Goal: Information Seeking & Learning: Learn about a topic

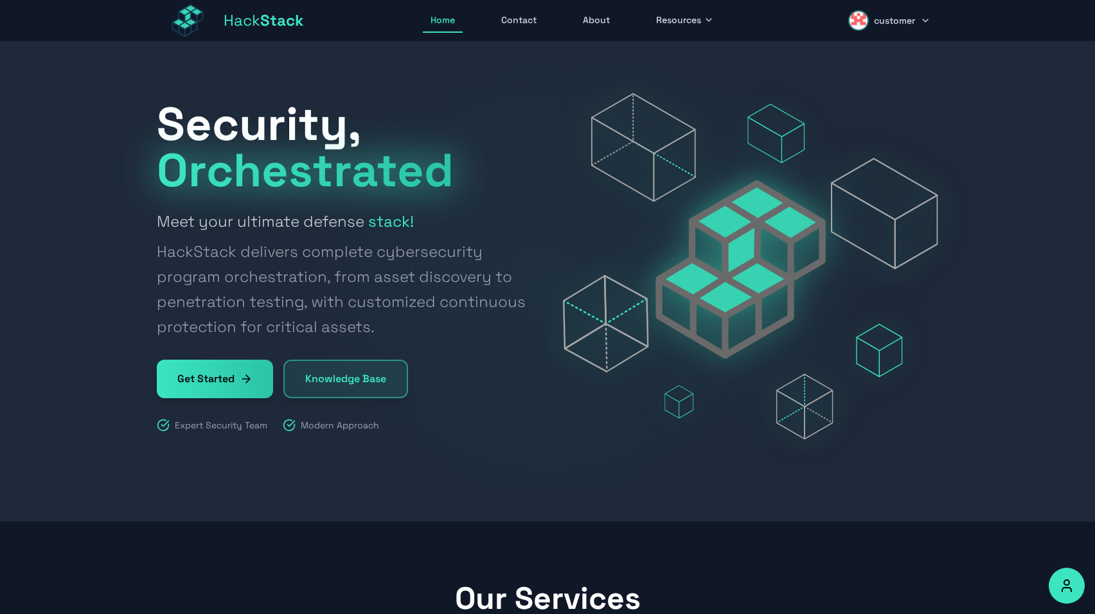
click at [679, 21] on span "Resources" at bounding box center [678, 19] width 45 height 13
click at [690, 102] on link "Bug Bounty Programs" at bounding box center [720, 109] width 143 height 28
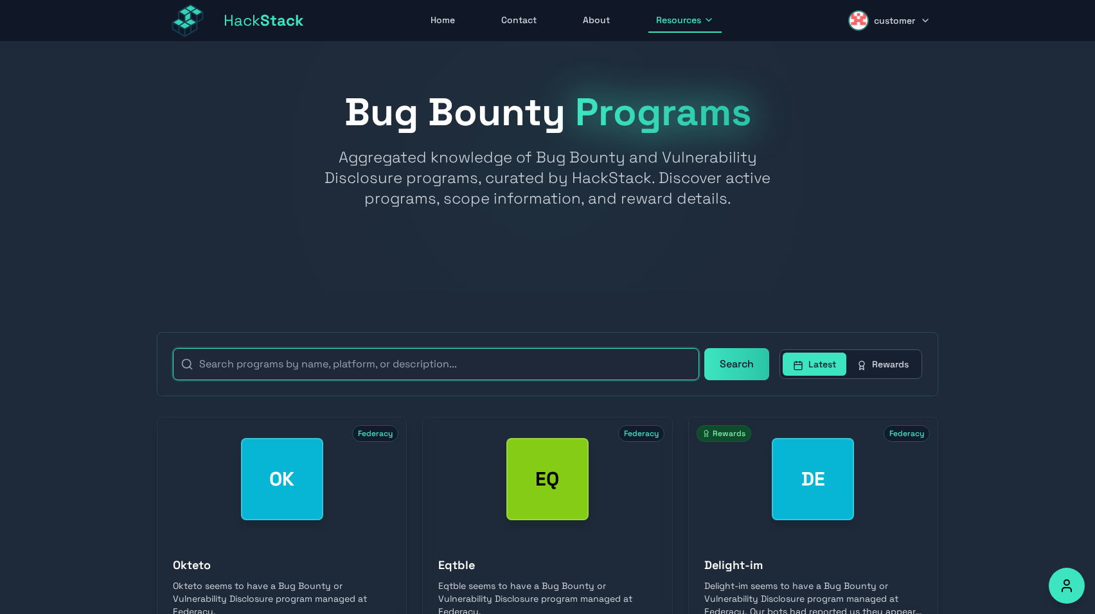
click at [452, 362] on input "text" at bounding box center [436, 364] width 526 height 32
type input "mcp"
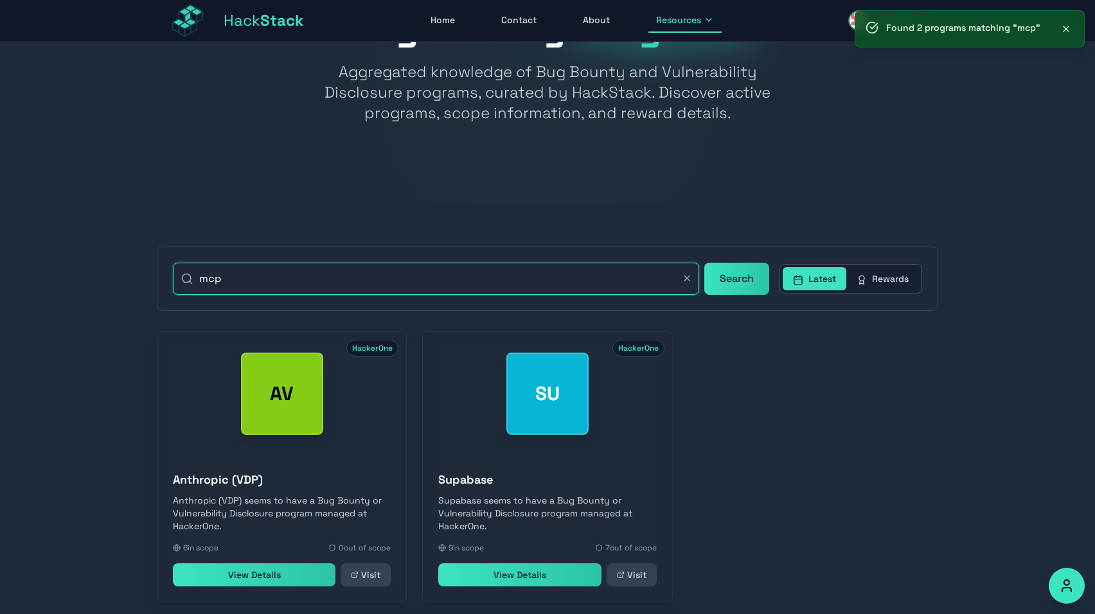
scroll to position [125, 0]
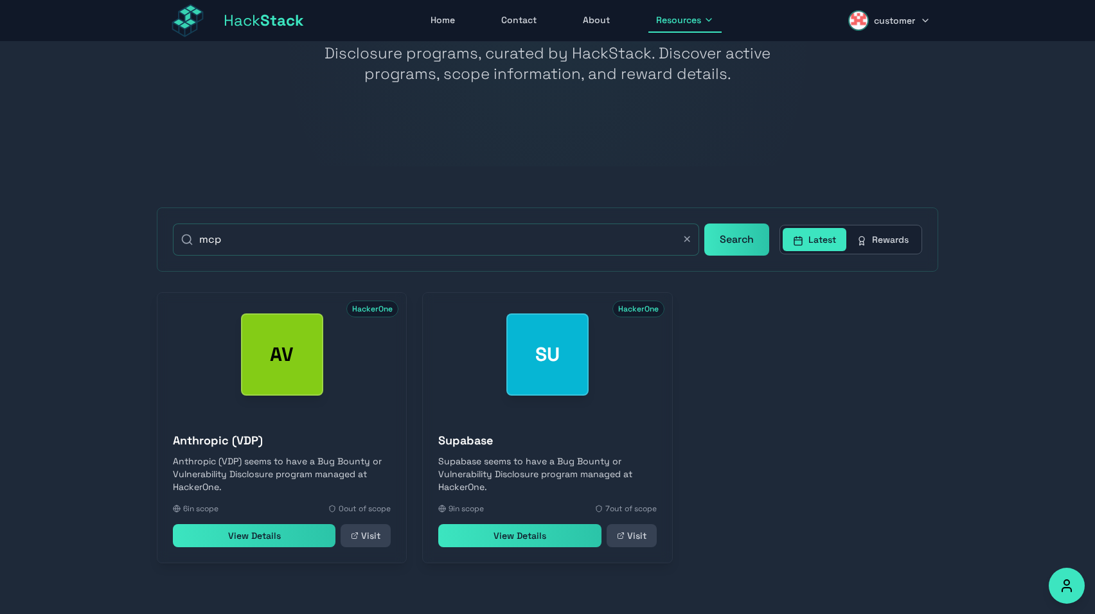
click at [569, 539] on link "View Details" at bounding box center [519, 535] width 163 height 23
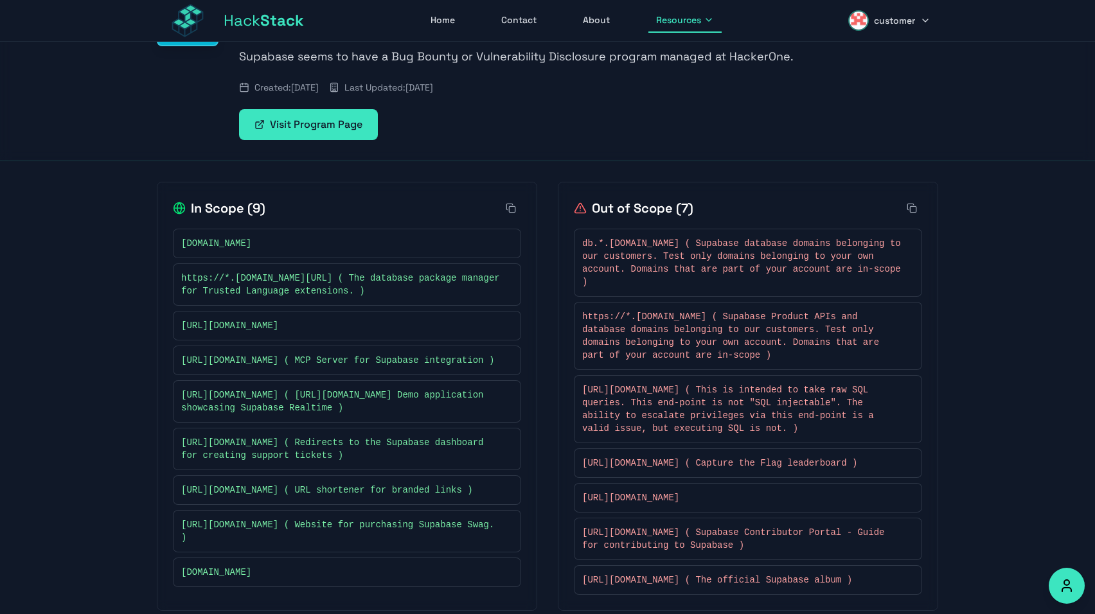
scroll to position [122, 0]
click at [340, 121] on link "Visit Program Page" at bounding box center [308, 122] width 139 height 31
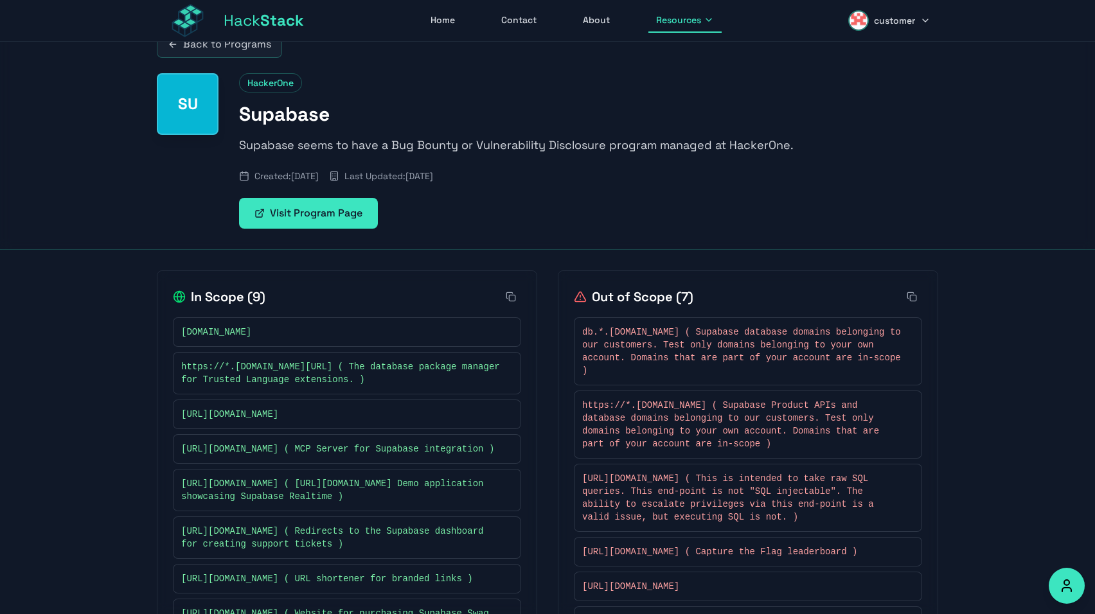
scroll to position [0, 0]
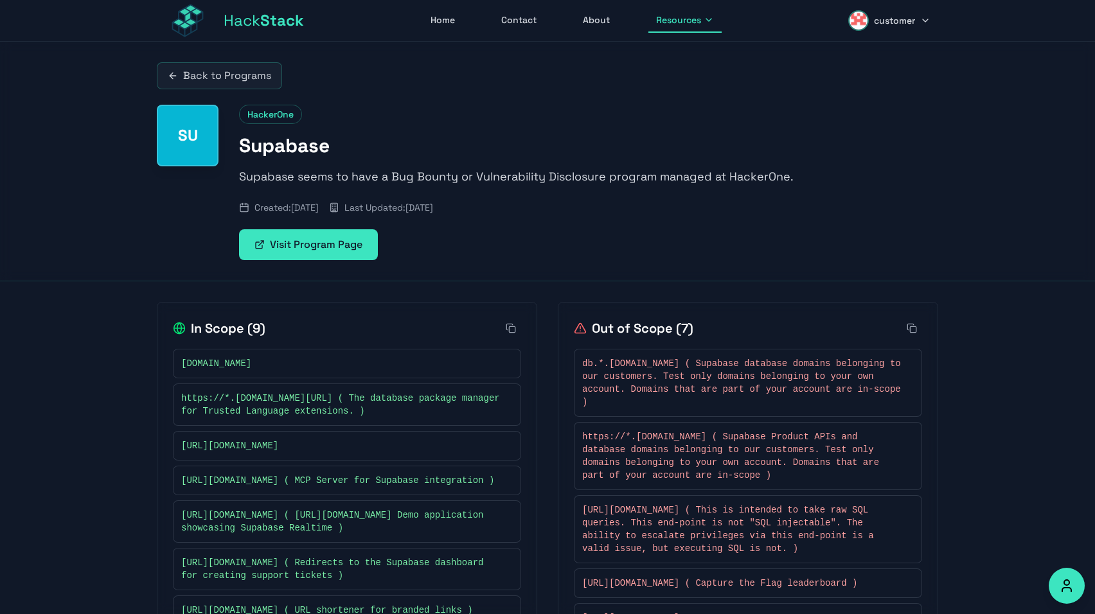
click at [229, 76] on link "Back to Programs" at bounding box center [219, 75] width 125 height 27
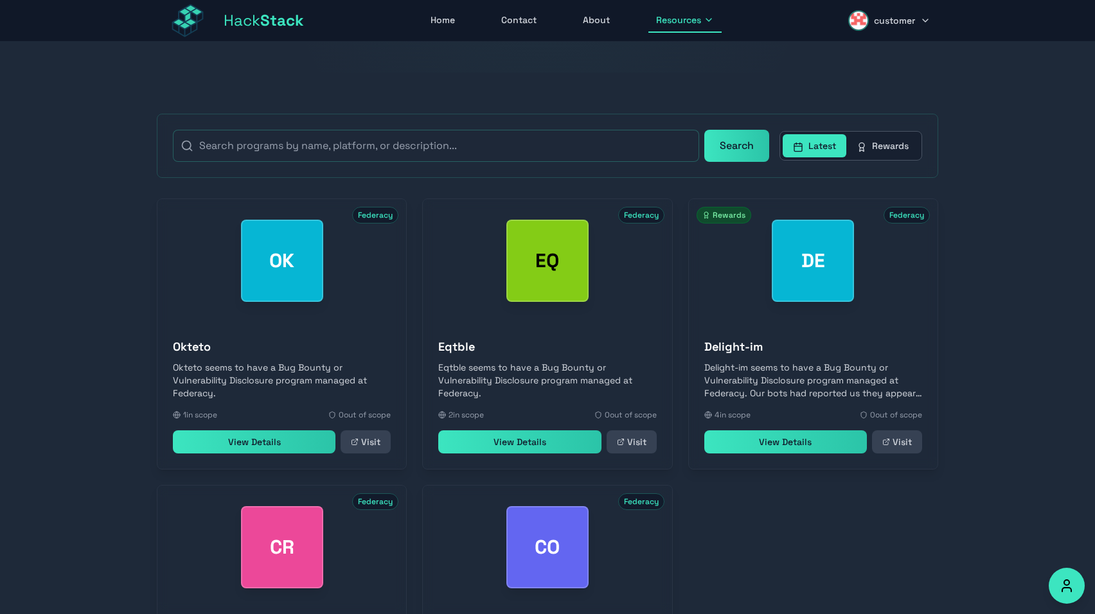
click at [899, 136] on button "Rewards" at bounding box center [882, 145] width 73 height 23
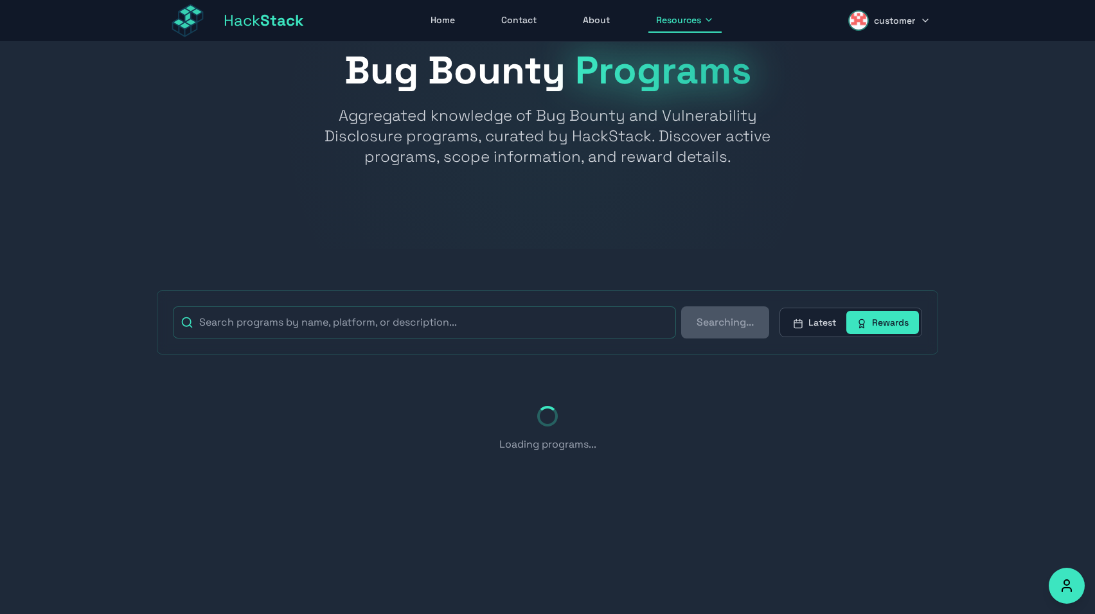
scroll to position [219, 0]
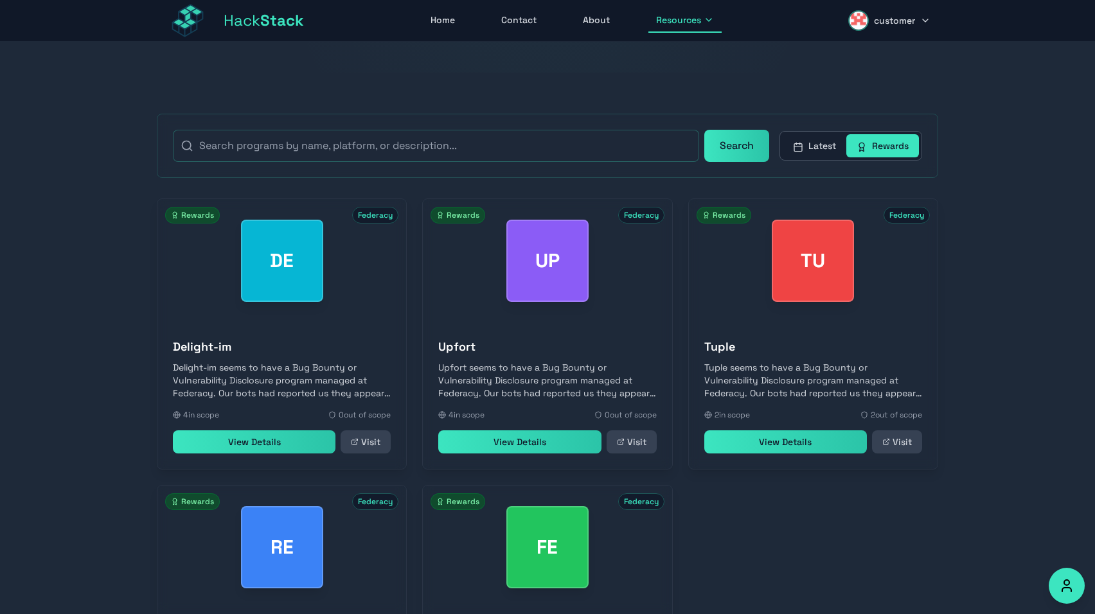
click at [391, 129] on div "Search Latest Rewards" at bounding box center [547, 146] width 781 height 64
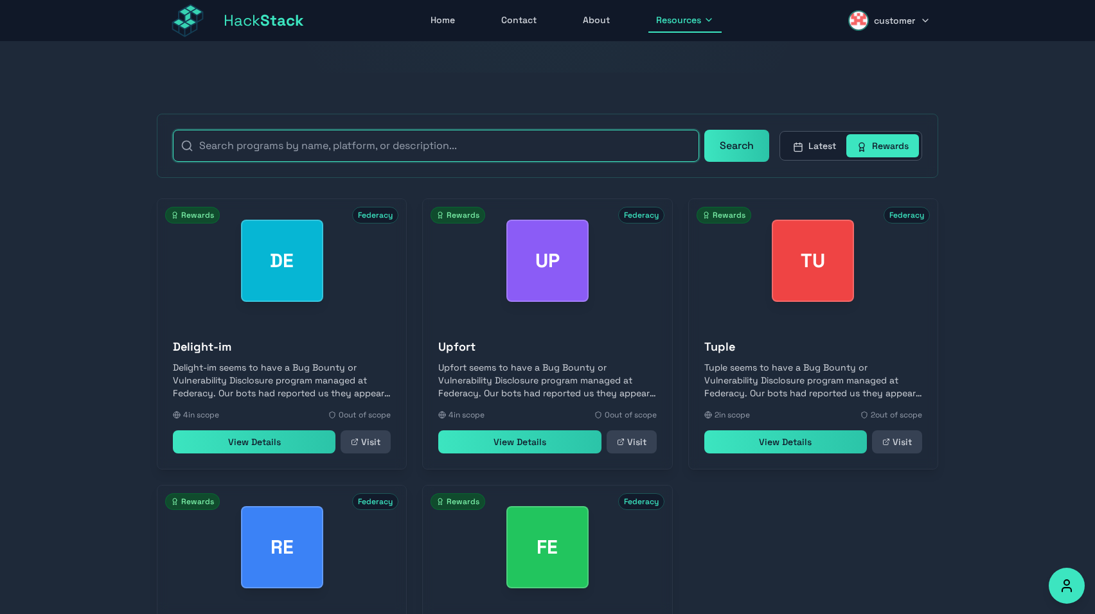
click at [386, 150] on input "text" at bounding box center [436, 146] width 526 height 32
type input "c"
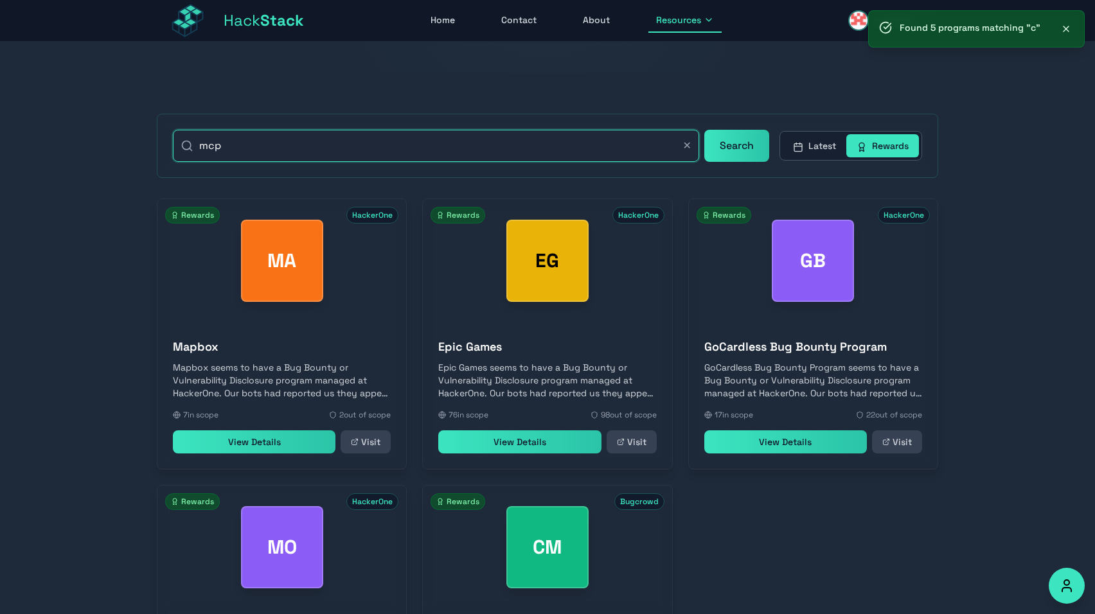
scroll to position [42, 0]
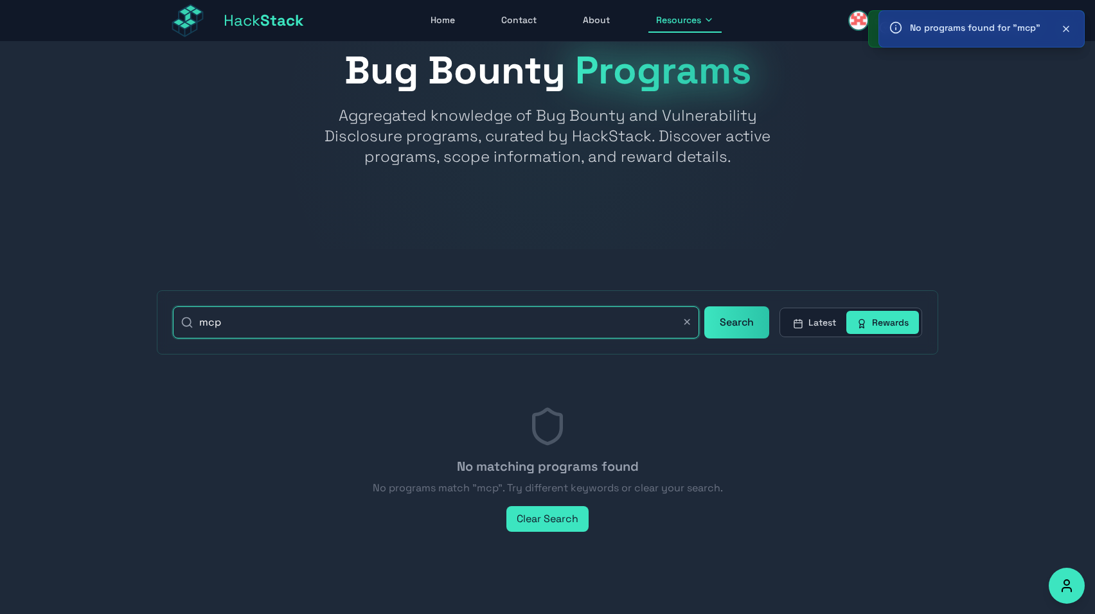
type input "mcp"
click at [808, 328] on button "Latest" at bounding box center [815, 322] width 64 height 23
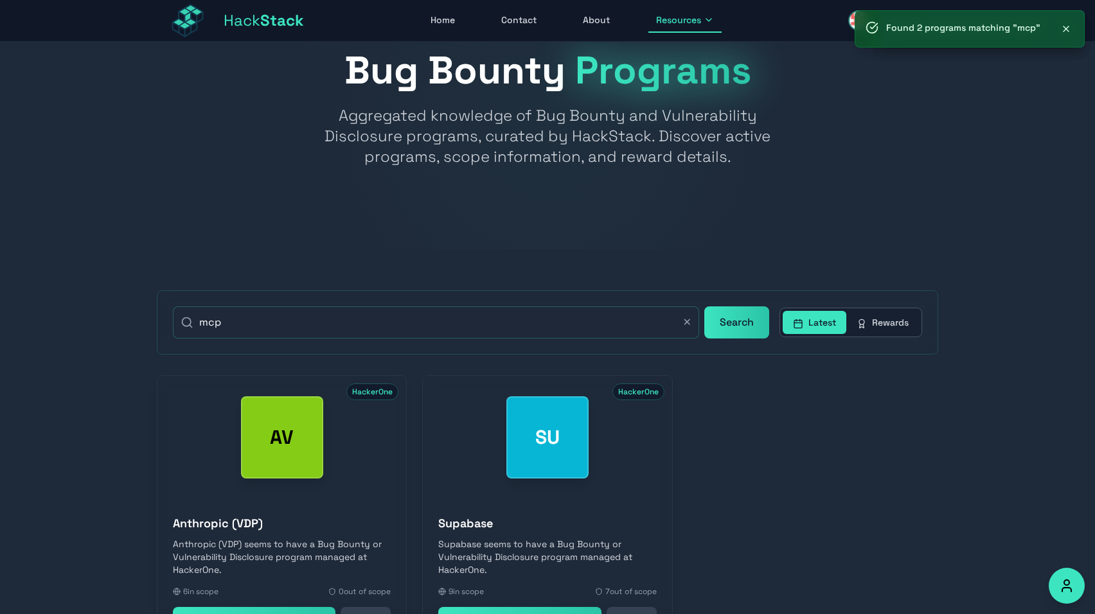
scroll to position [136, 0]
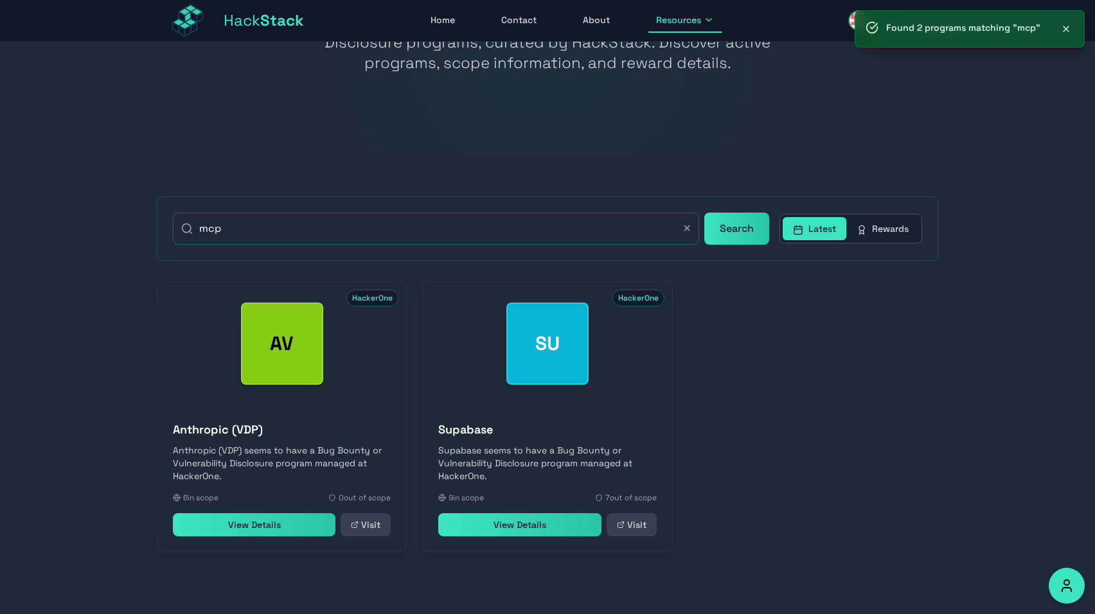
click at [284, 533] on link "View Details" at bounding box center [254, 524] width 163 height 23
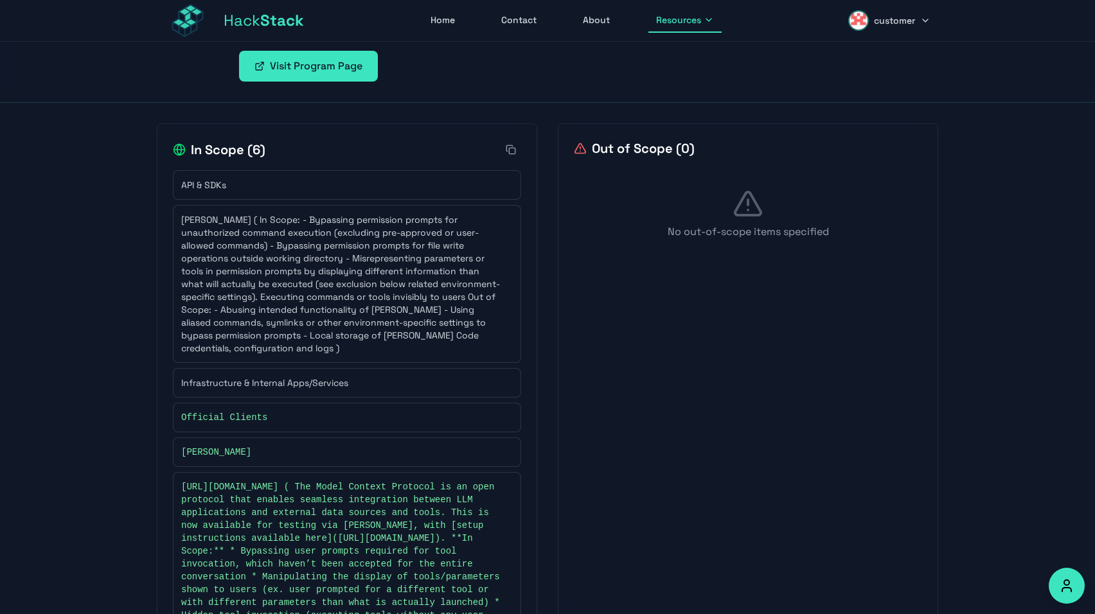
scroll to position [179, 0]
click at [309, 58] on link "Visit Program Page" at bounding box center [308, 65] width 139 height 31
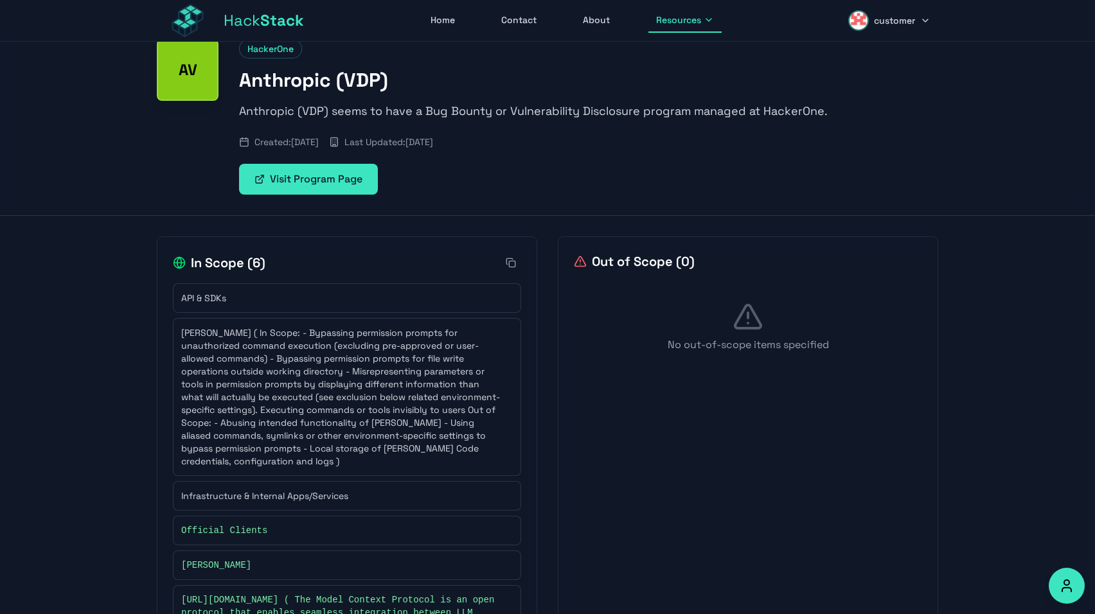
scroll to position [0, 0]
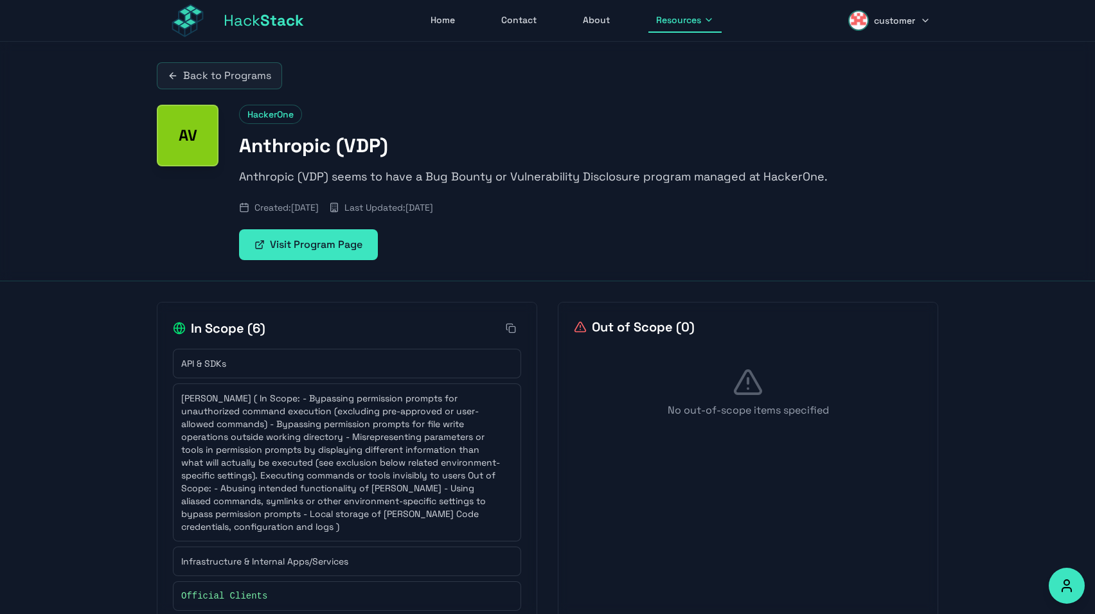
click at [239, 78] on link "Back to Programs" at bounding box center [219, 75] width 125 height 27
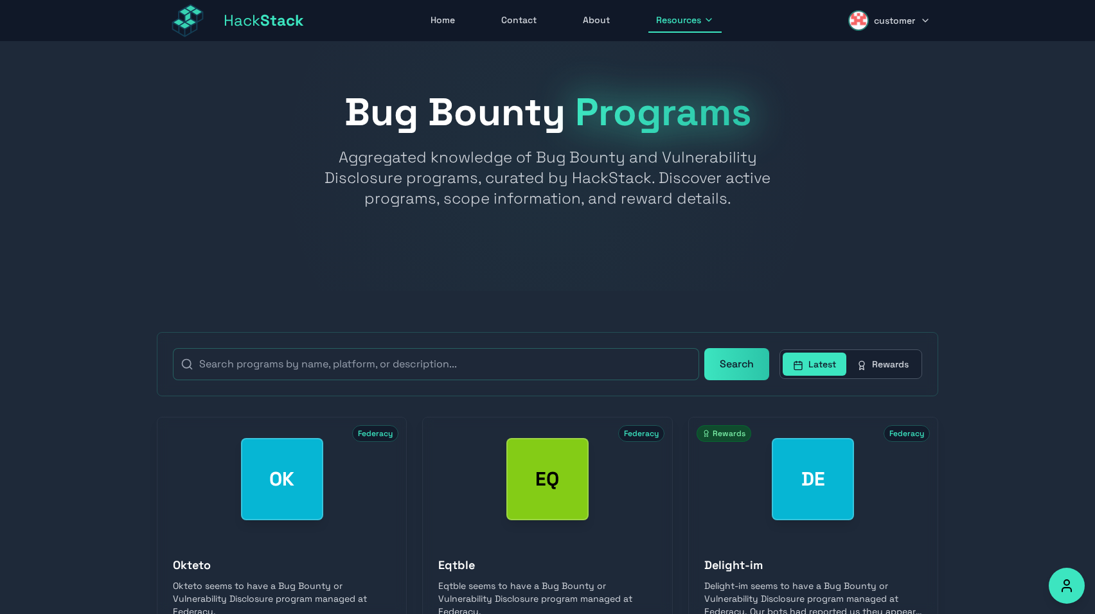
click at [188, 20] on img at bounding box center [188, 20] width 62 height 41
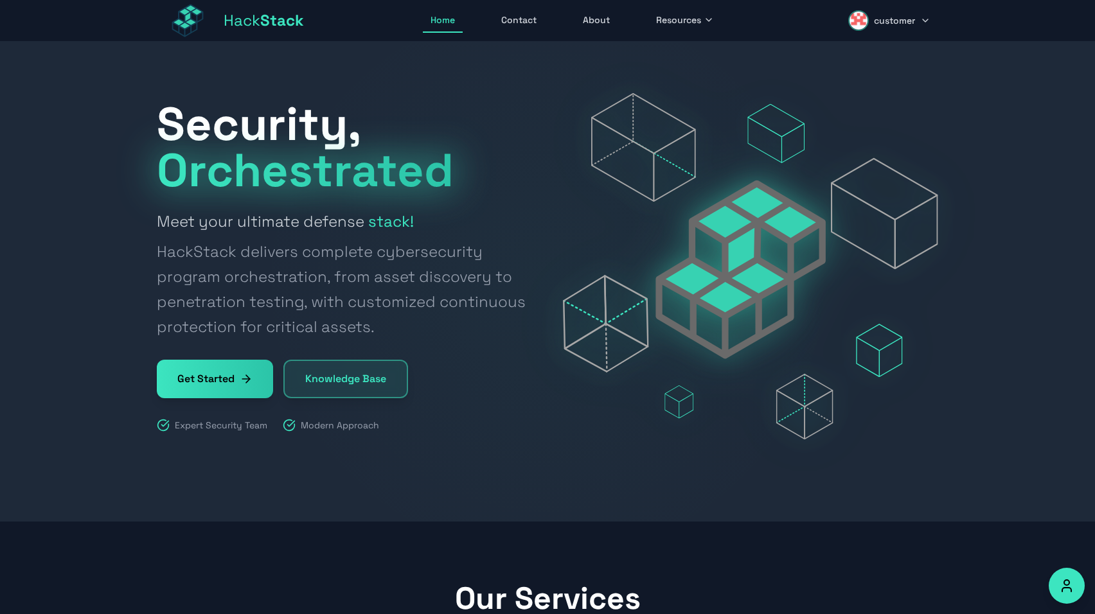
click at [518, 22] on link "Contact" at bounding box center [519, 20] width 51 height 24
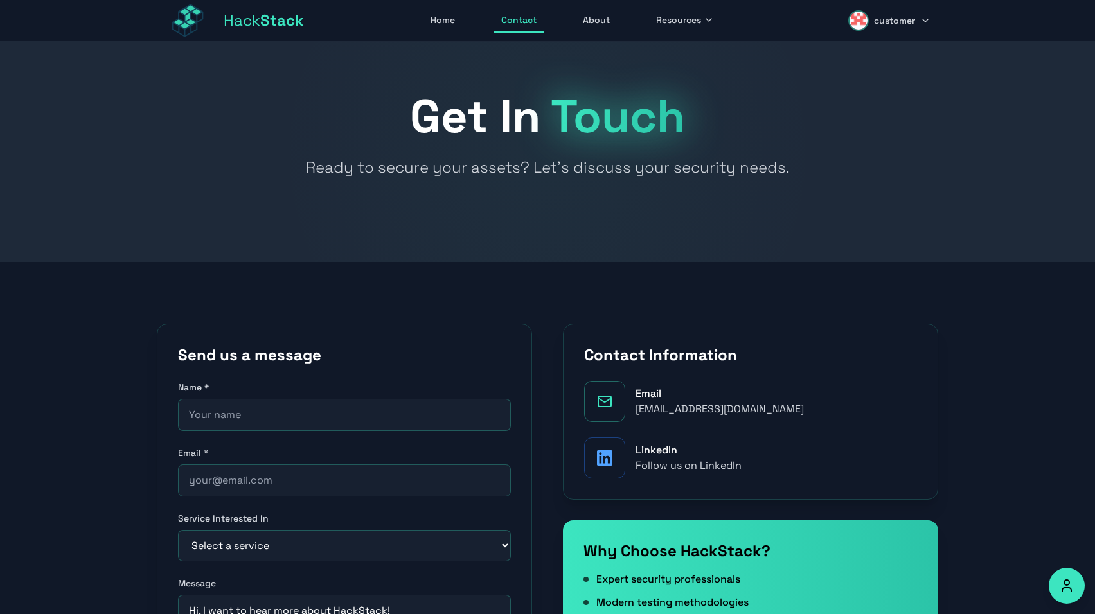
click at [609, 28] on link "About" at bounding box center [596, 20] width 42 height 24
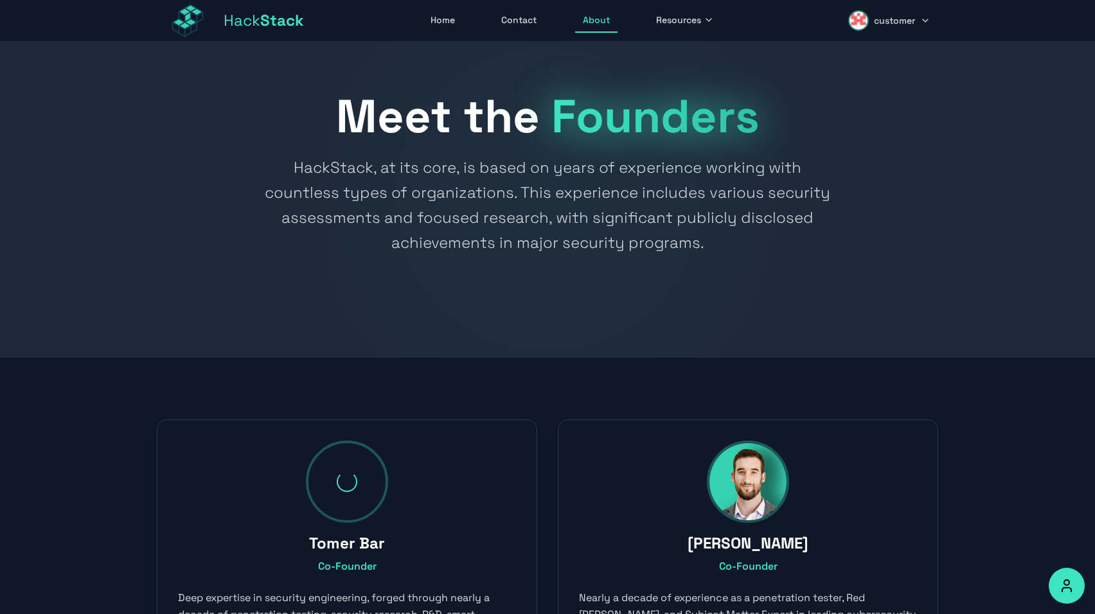
click at [693, 28] on button "Resources" at bounding box center [684, 20] width 73 height 24
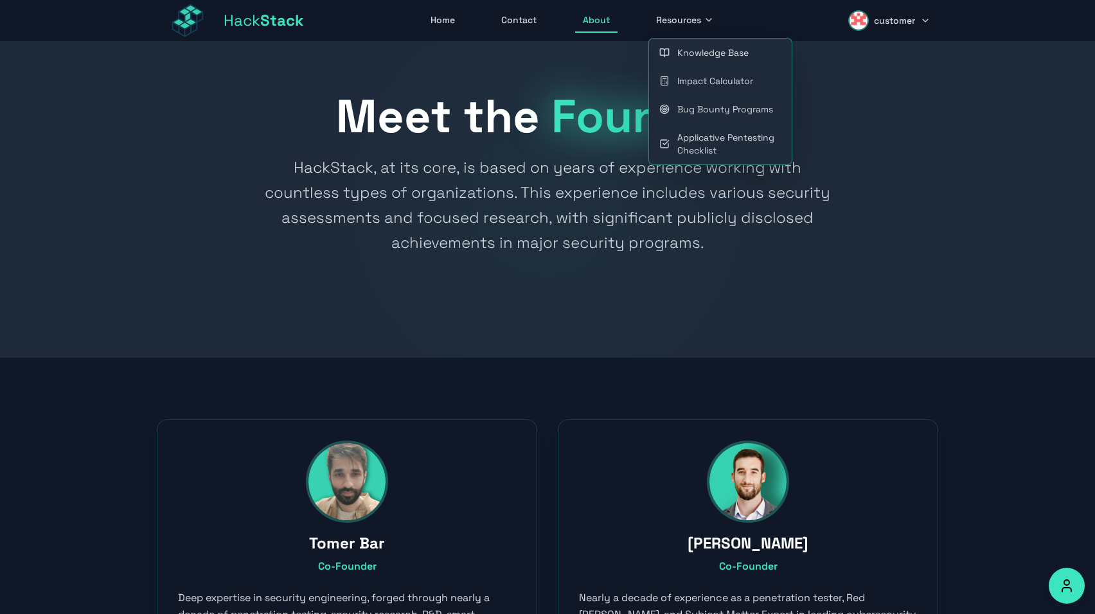
click at [719, 81] on link "Impact Calculator" at bounding box center [720, 81] width 143 height 28
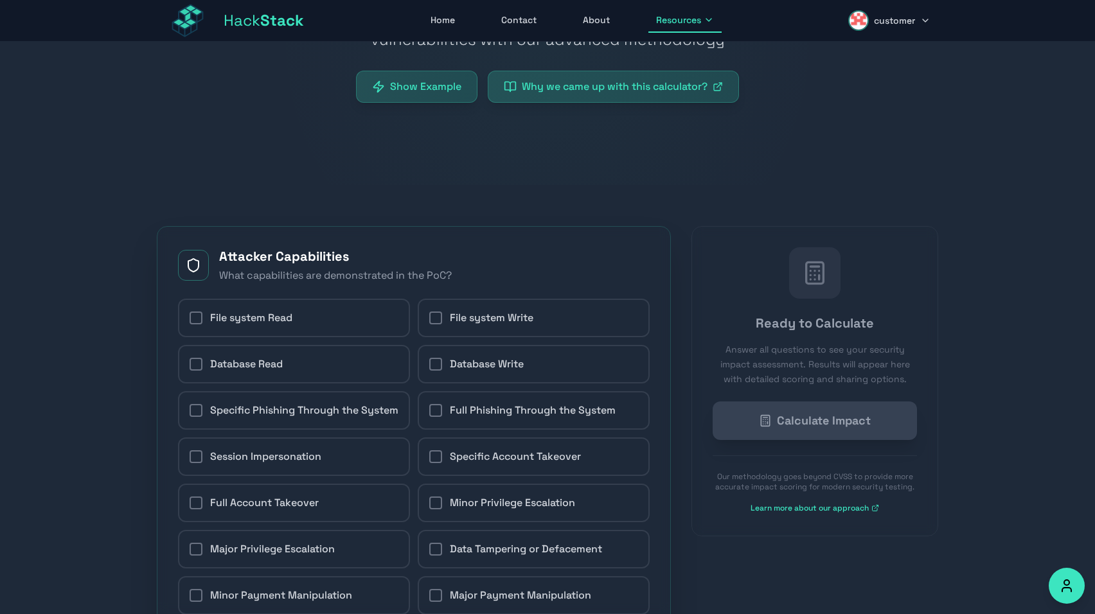
scroll to position [79, 0]
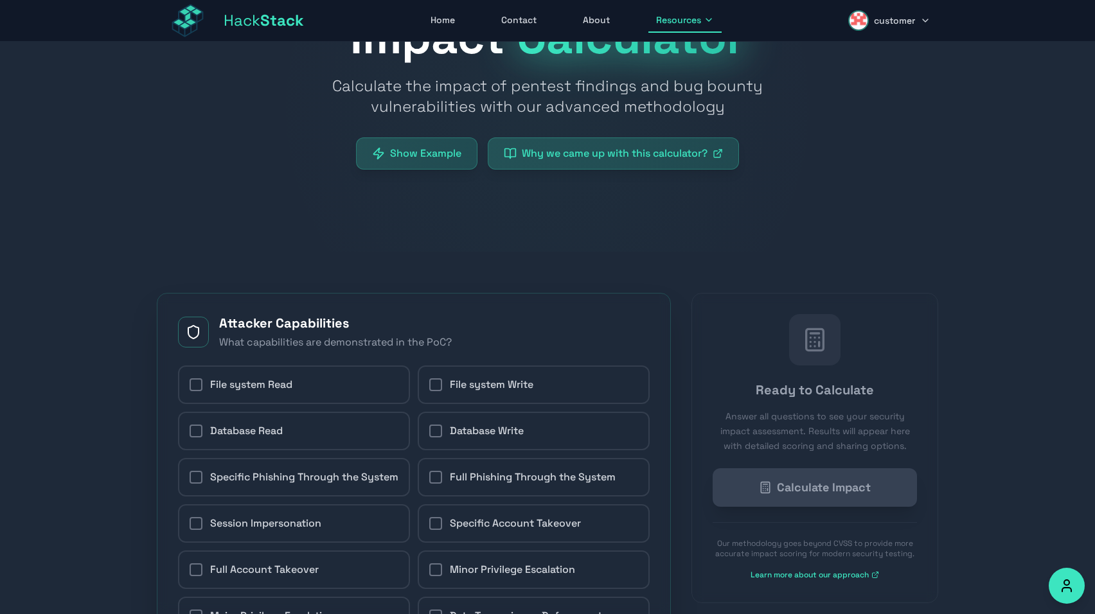
click at [411, 156] on button "Show Example" at bounding box center [416, 154] width 121 height 32
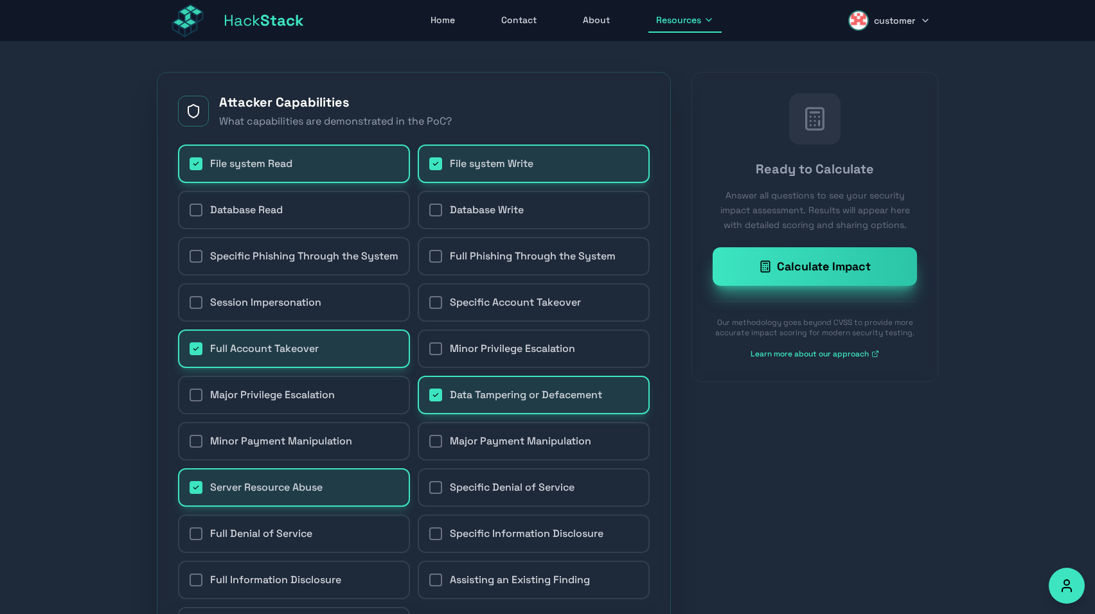
scroll to position [450, 0]
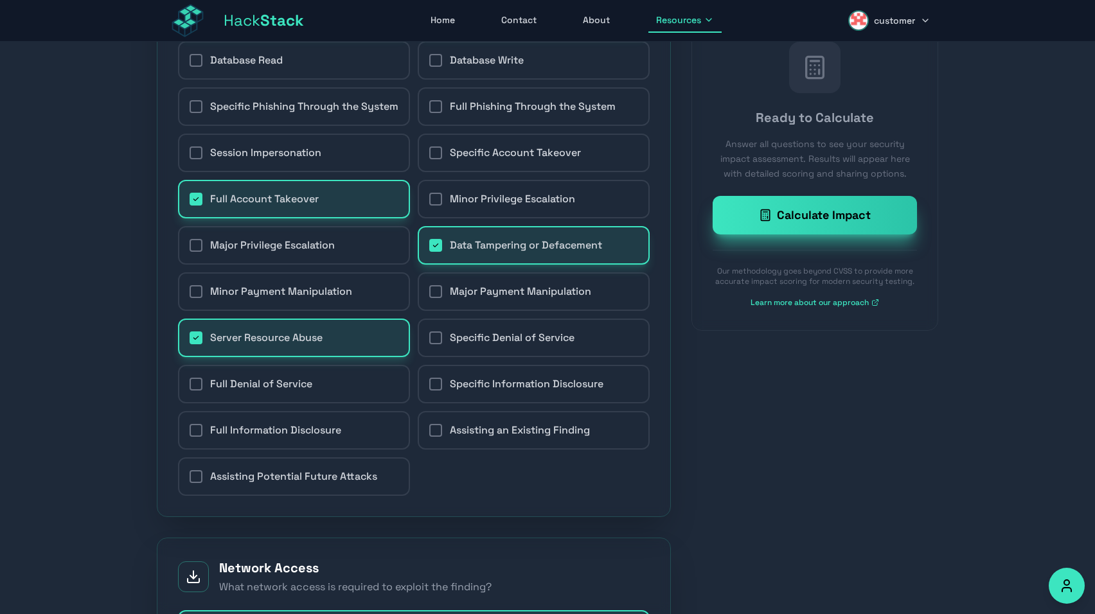
click at [807, 232] on button "Calculate Impact" at bounding box center [815, 215] width 204 height 39
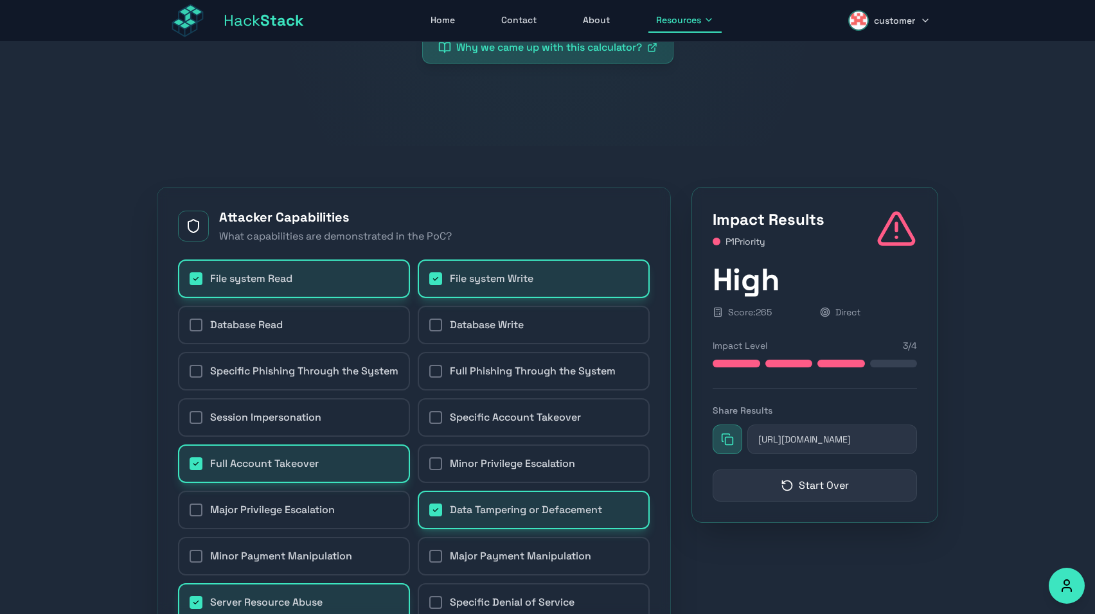
scroll to position [269, 0]
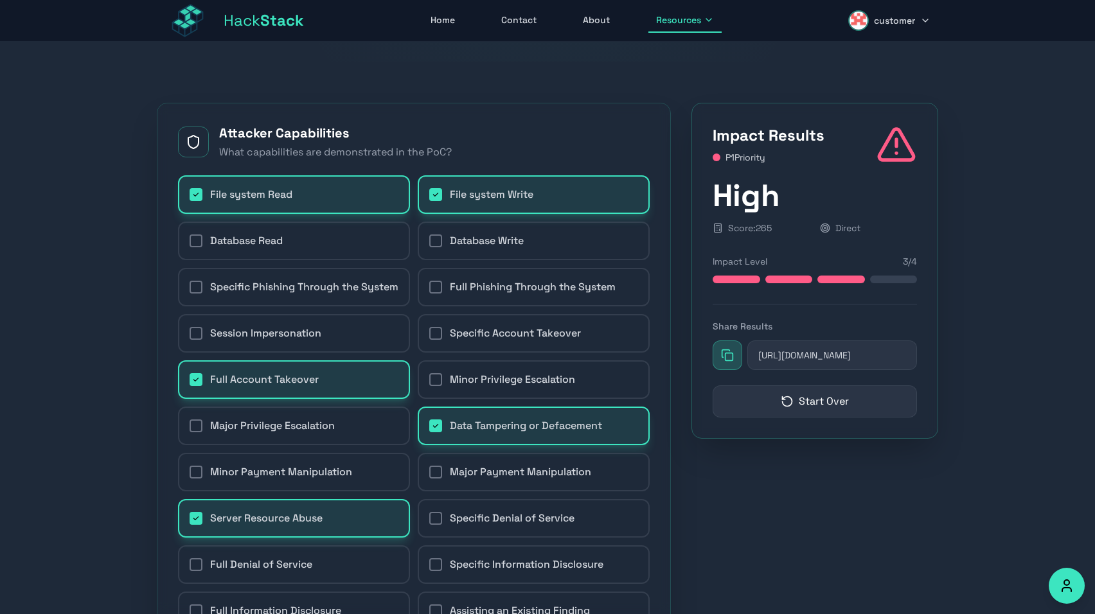
click at [739, 356] on button at bounding box center [728, 356] width 30 height 30
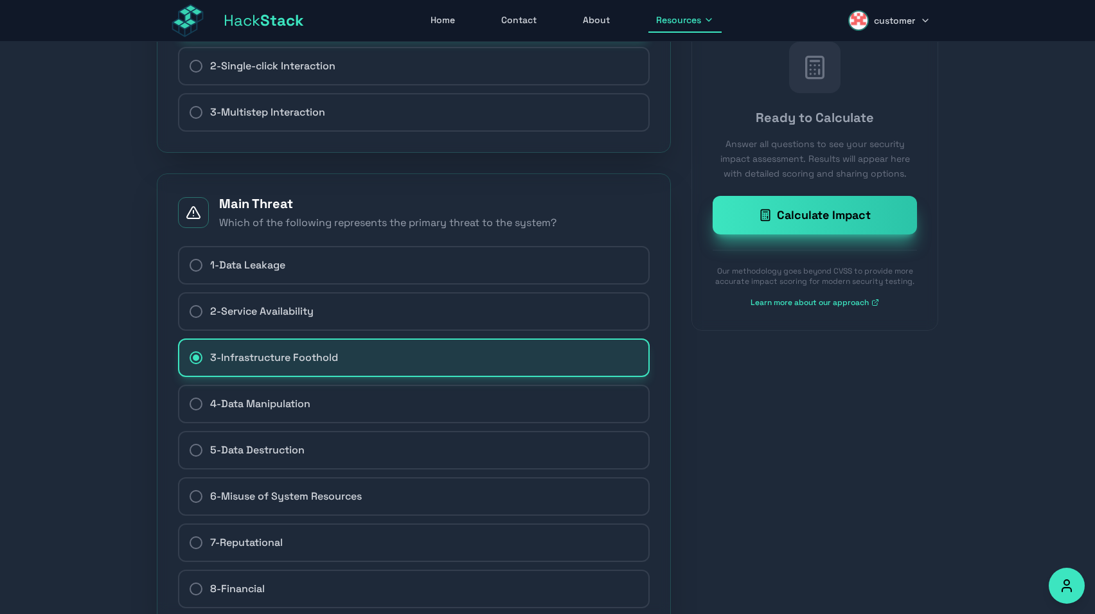
scroll to position [2403, 0]
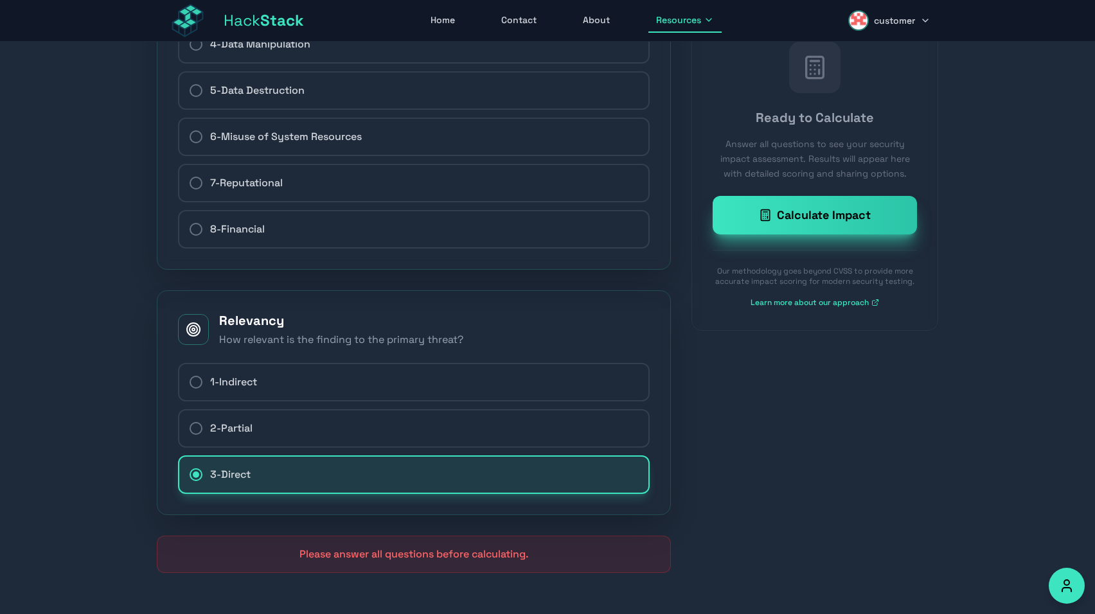
click at [763, 220] on rect at bounding box center [765, 215] width 8 height 11
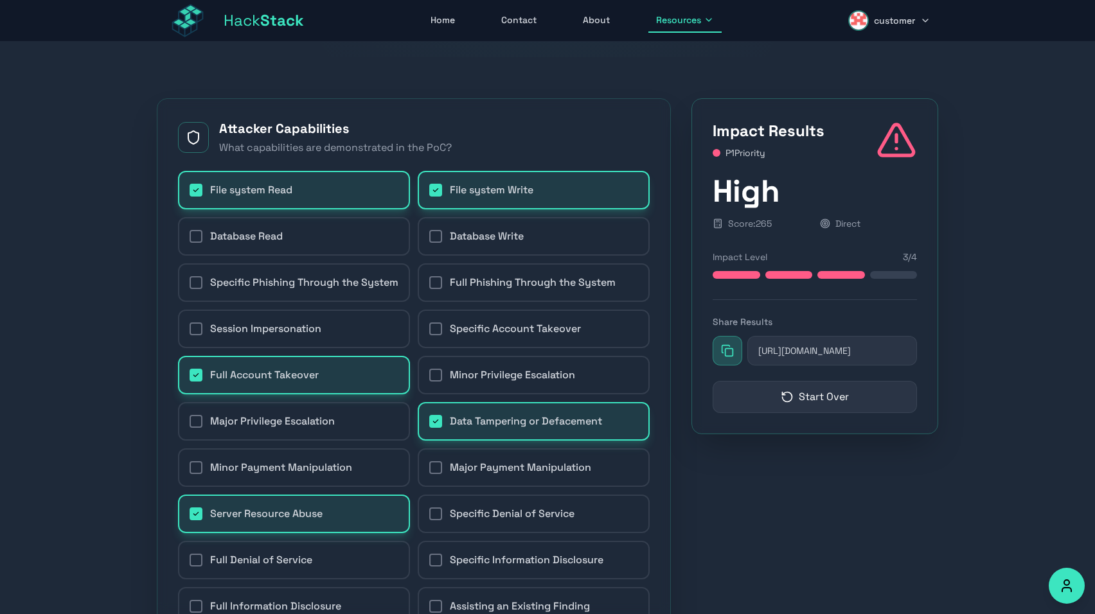
scroll to position [261, 0]
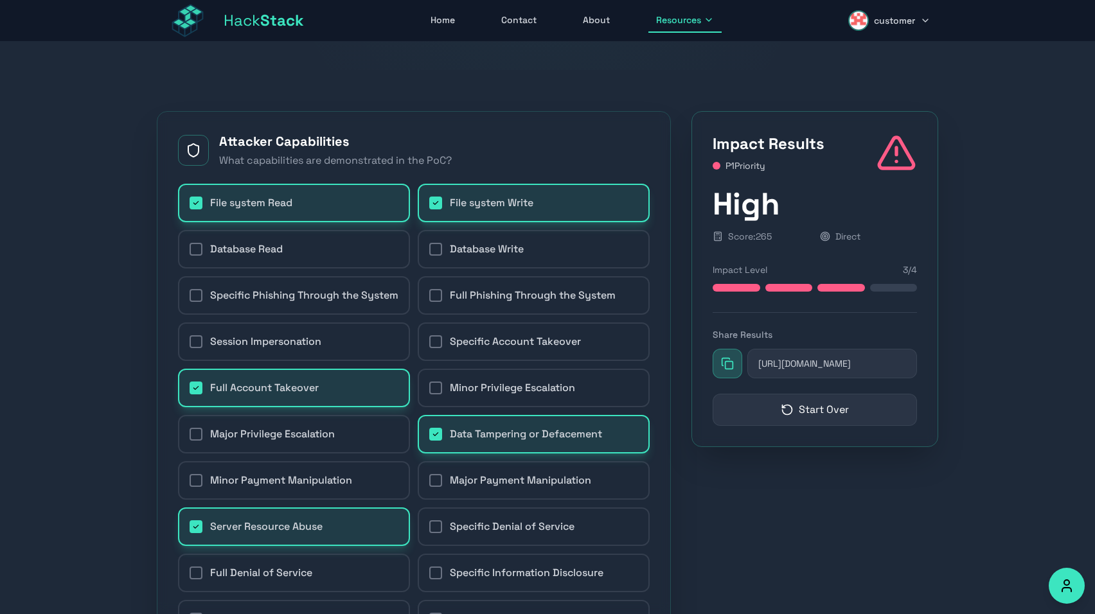
click at [659, 22] on span "Resources" at bounding box center [678, 19] width 45 height 13
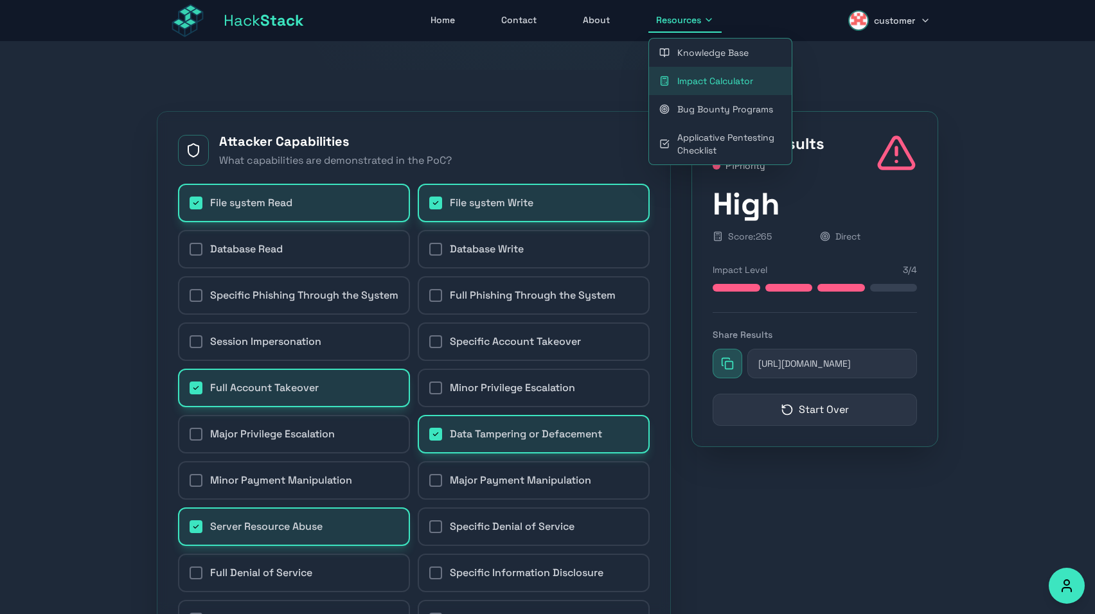
click at [714, 109] on link "Bug Bounty Programs" at bounding box center [720, 109] width 143 height 28
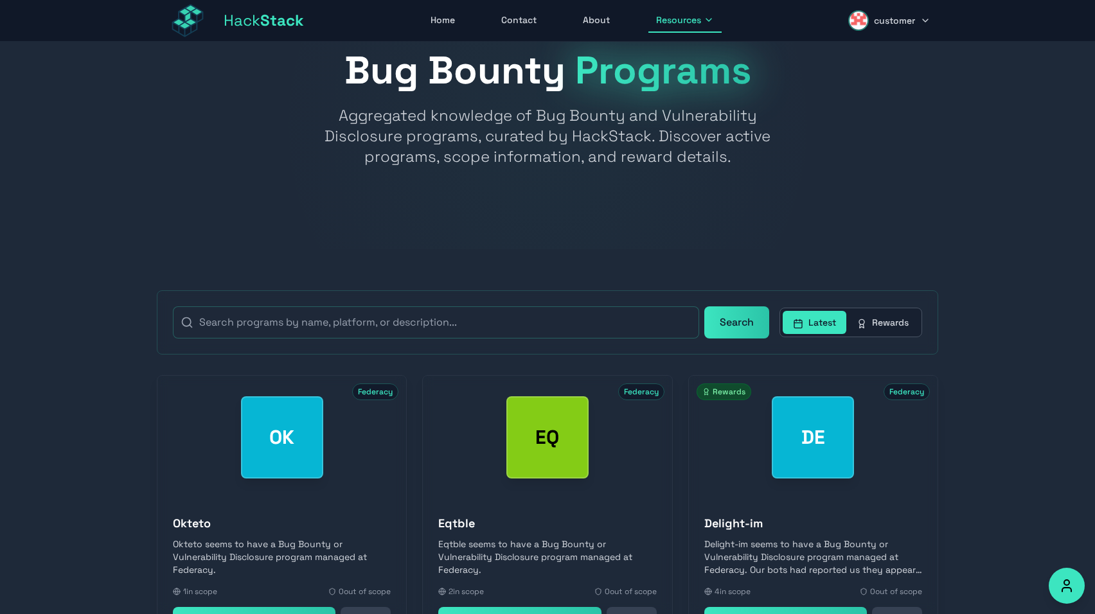
scroll to position [261, 0]
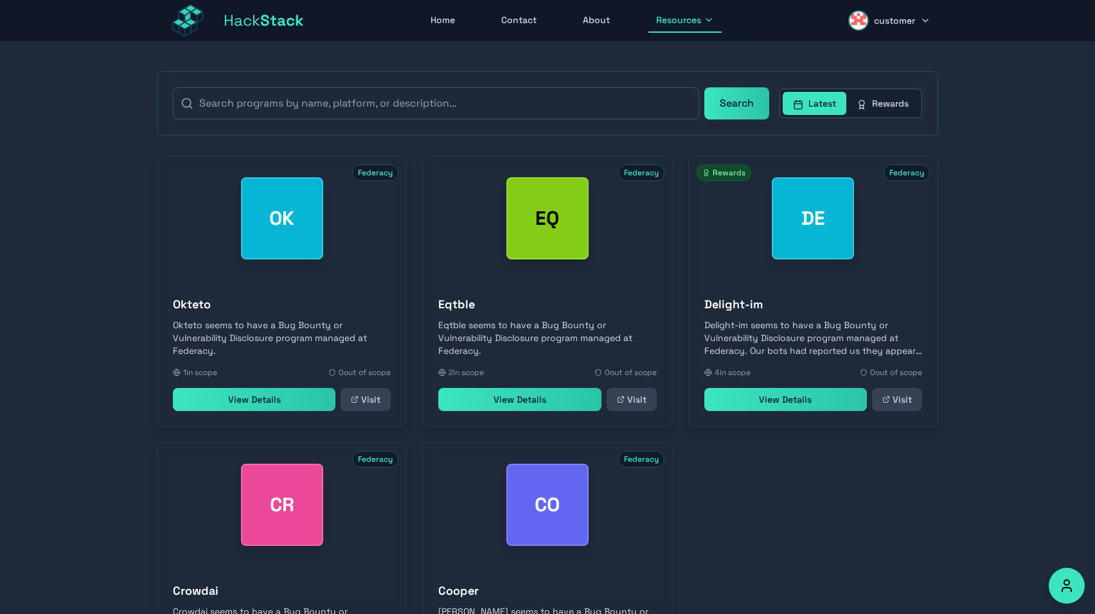
click at [678, 25] on span "Resources" at bounding box center [678, 19] width 45 height 13
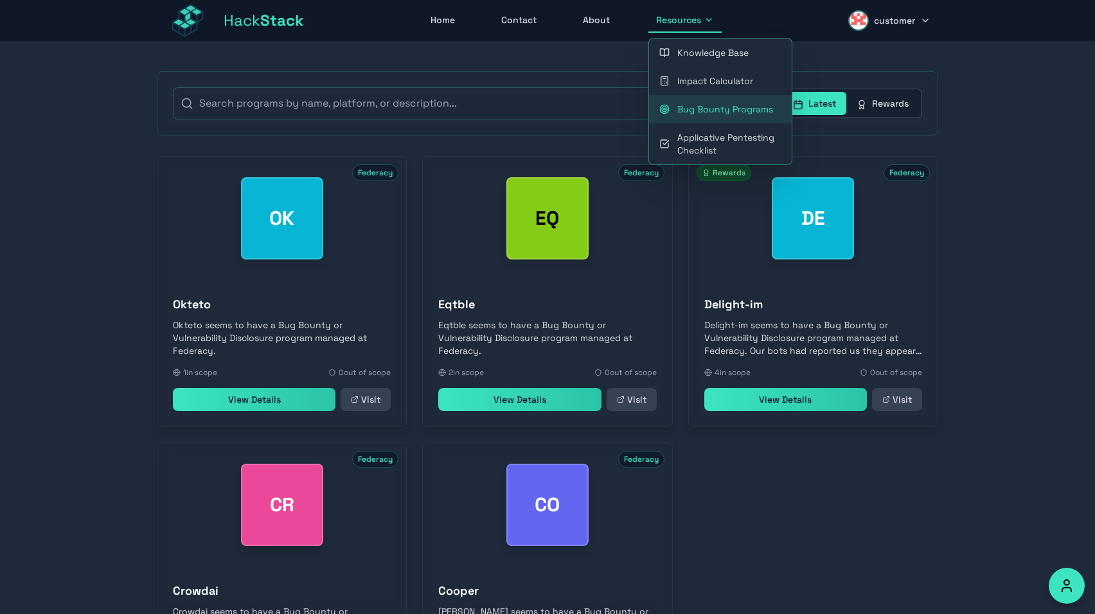
click at [709, 136] on link "Applicative Pentesting Checklist" at bounding box center [720, 143] width 143 height 41
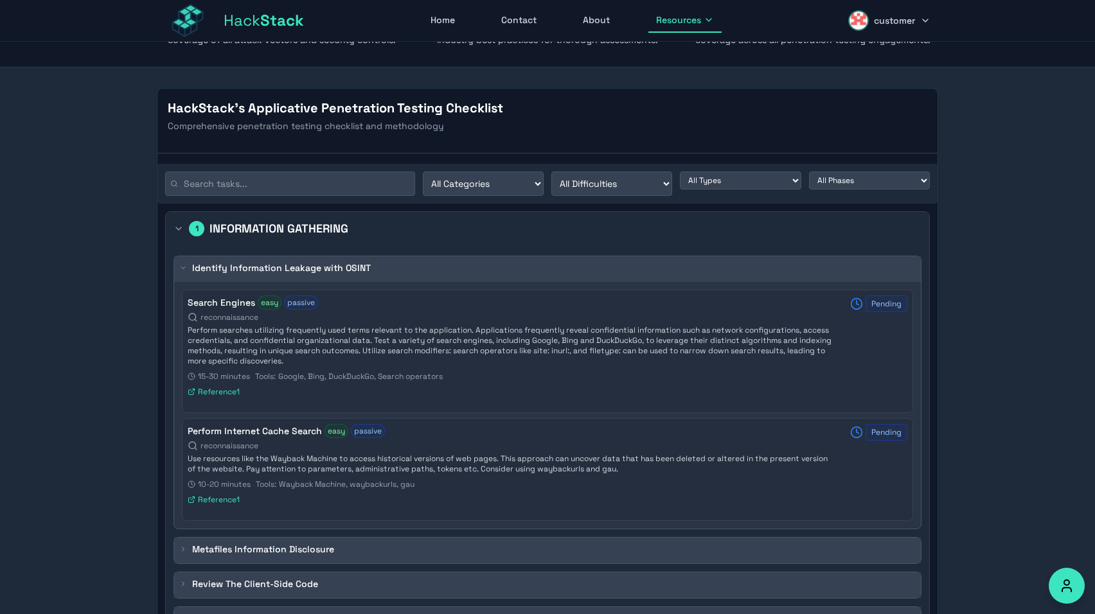
click at [674, 26] on span "Resources" at bounding box center [678, 19] width 45 height 13
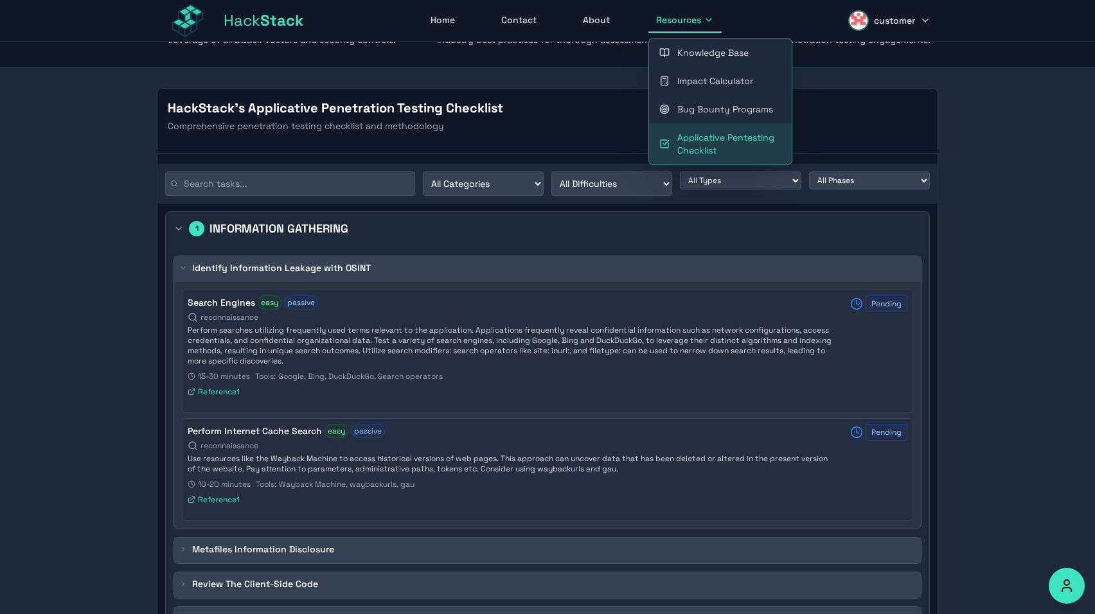
click at [682, 58] on link "Knowledge Base" at bounding box center [720, 53] width 143 height 28
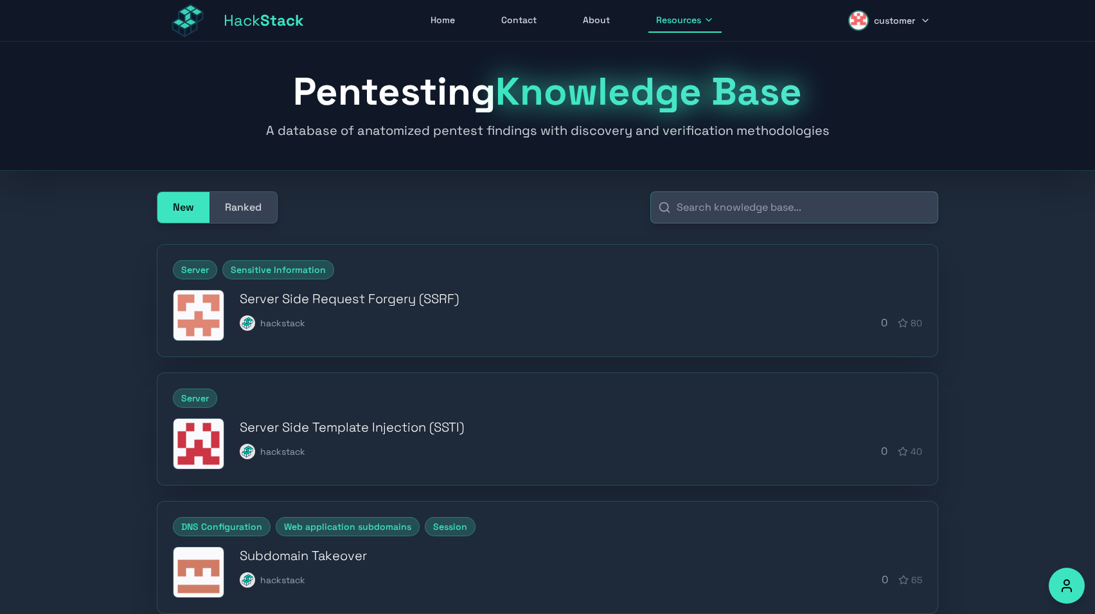
click at [522, 316] on div "hackstack 0 80" at bounding box center [581, 323] width 683 height 15
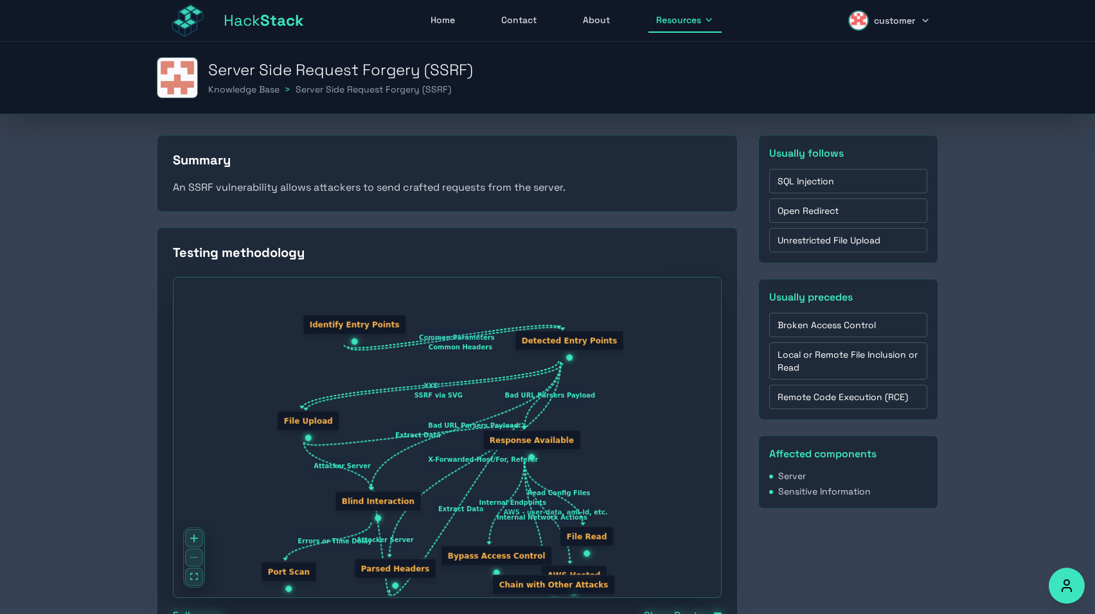
click at [258, 15] on span "Hack Stack" at bounding box center [264, 20] width 80 height 21
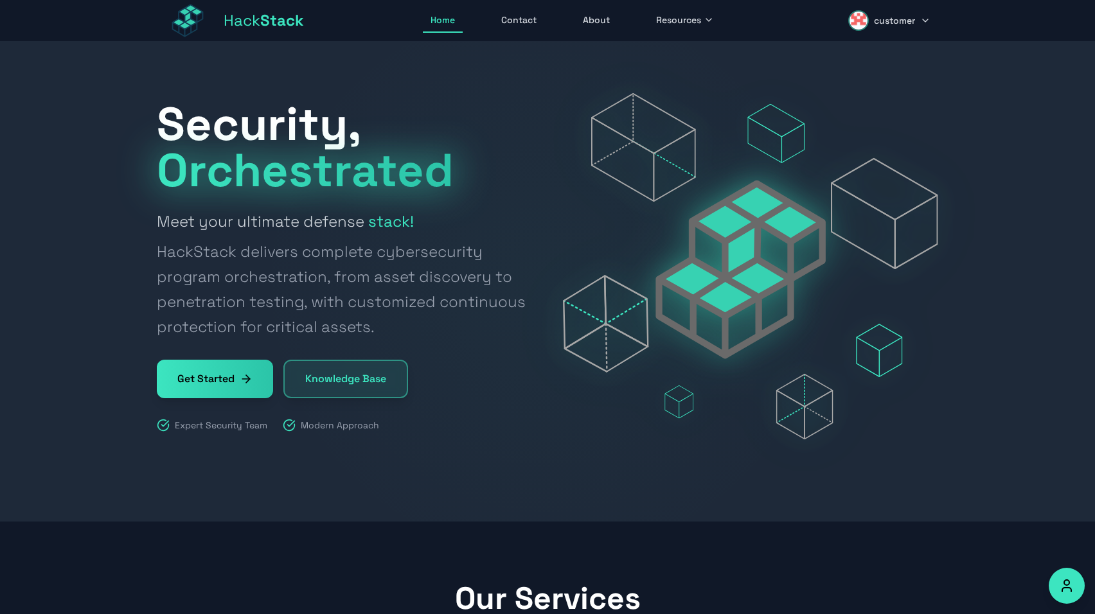
scroll to position [1, 0]
